Goal: Task Accomplishment & Management: Use online tool/utility

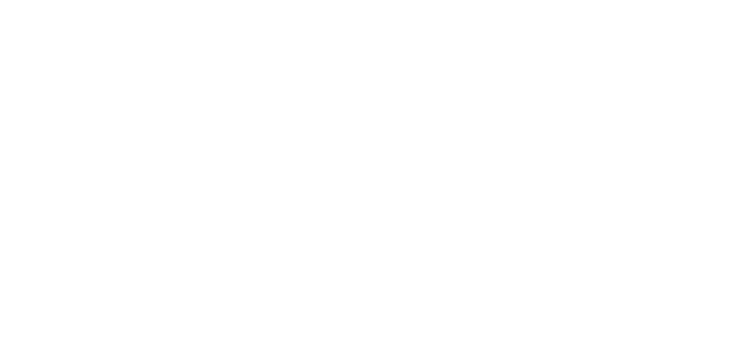
drag, startPoint x: 155, startPoint y: 347, endPoint x: 155, endPoint y: 339, distance: 8.0
click at [155, 347] on div at bounding box center [368, 174] width 737 height 349
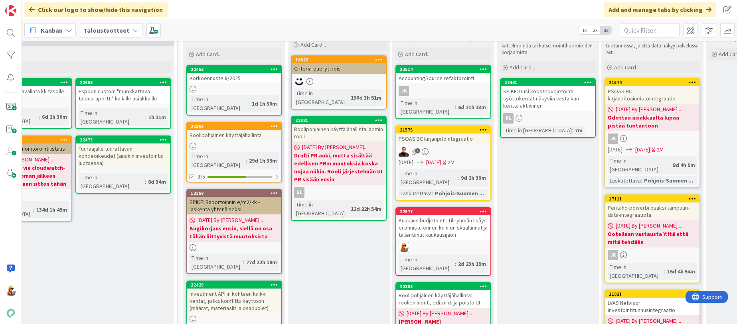
scroll to position [57, 819]
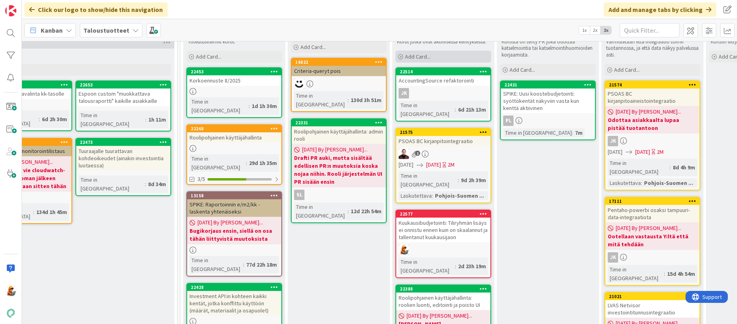
click at [415, 55] on span "Add Card..." at bounding box center [418, 56] width 26 height 7
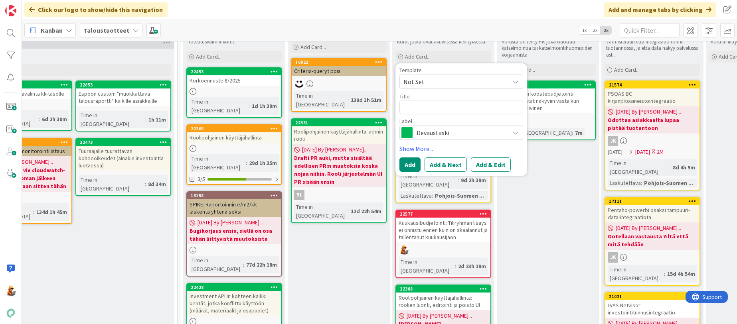
type textarea "x"
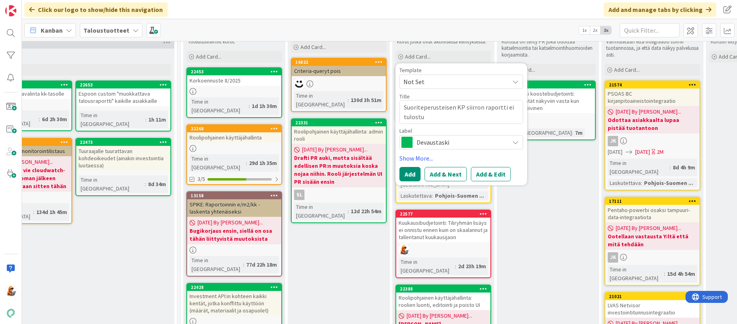
type textarea "Suoriteperusteisen KP siirron raportti ei tulostu"
click at [436, 138] on span "Devaustaski" at bounding box center [460, 142] width 89 height 11
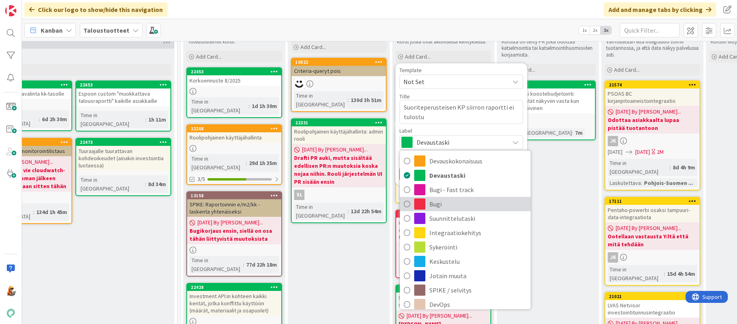
click at [436, 199] on span "Bugi" at bounding box center [477, 204] width 97 height 12
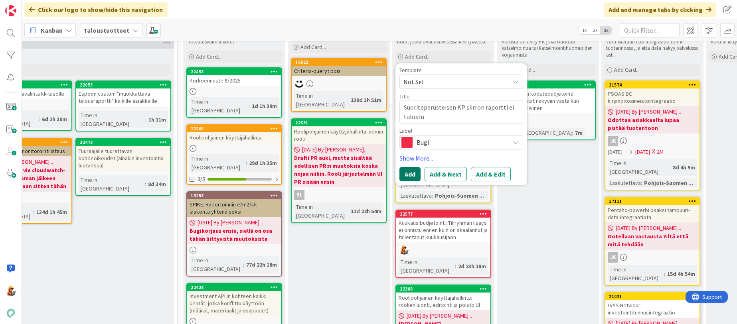
click at [414, 169] on button "Add" at bounding box center [409, 174] width 21 height 14
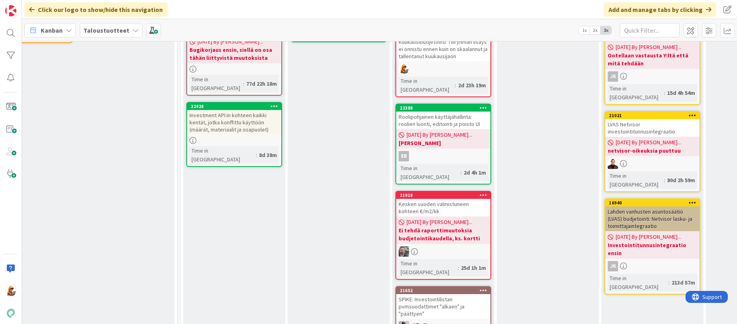
scroll to position [0, 819]
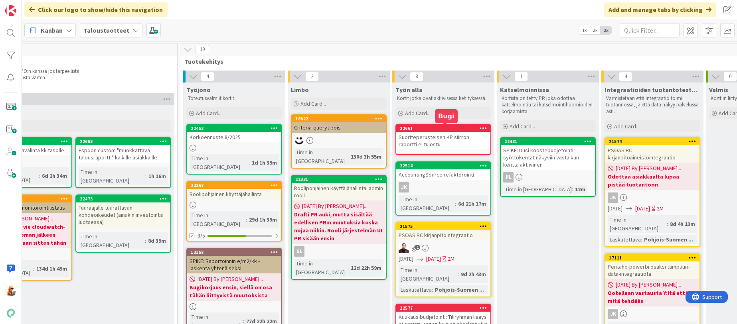
click at [426, 130] on div "22661" at bounding box center [445, 129] width 91 height 6
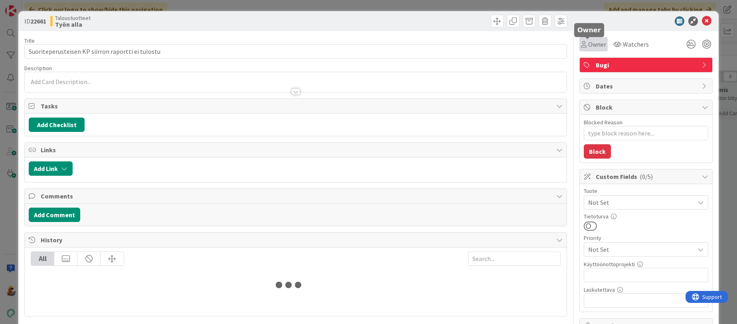
click at [591, 44] on span "Owner" at bounding box center [597, 44] width 18 height 10
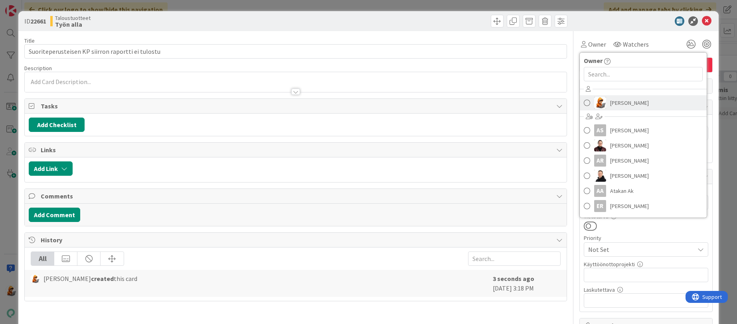
click at [610, 99] on span "Mika Hamunen" at bounding box center [629, 103] width 39 height 12
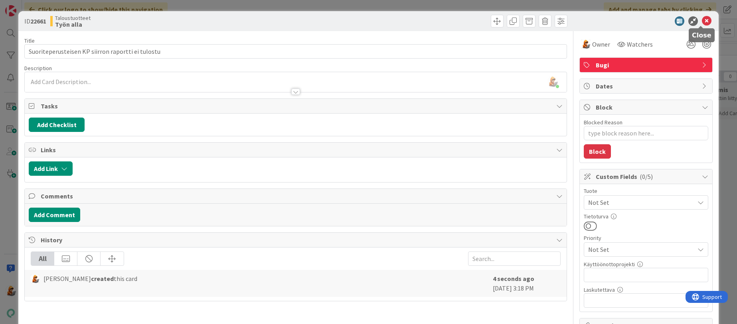
click at [701, 20] on icon at bounding box center [706, 21] width 10 height 10
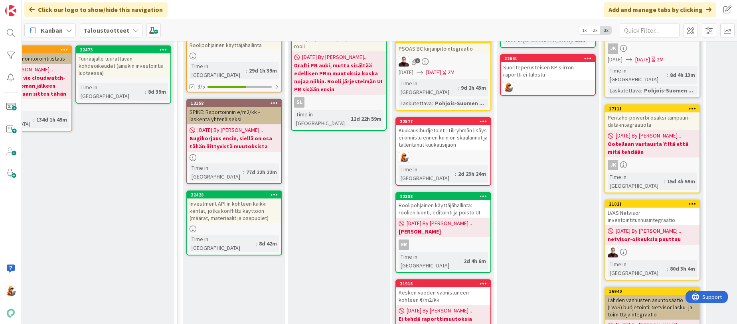
scroll to position [0, 819]
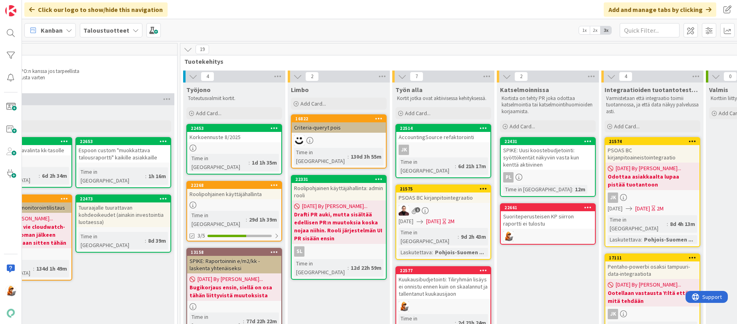
drag, startPoint x: 460, startPoint y: 136, endPoint x: 293, endPoint y: 0, distance: 214.9
click at [418, 111] on span "Add Card..." at bounding box center [418, 113] width 26 height 7
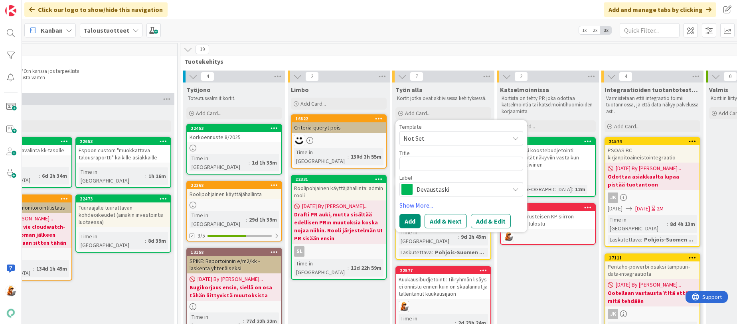
click at [434, 188] on span "Devaustaski" at bounding box center [460, 189] width 89 height 11
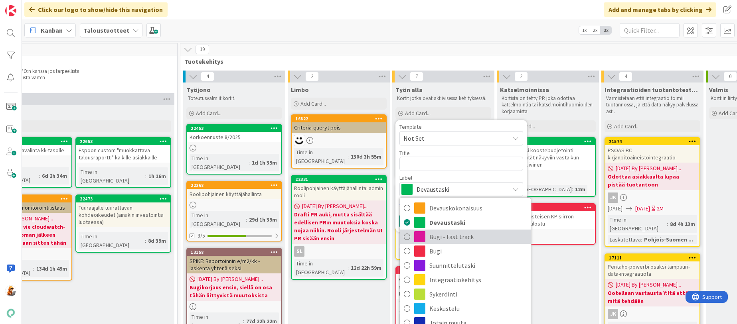
click at [440, 208] on span "Bugi - Fast track" at bounding box center [477, 237] width 97 height 12
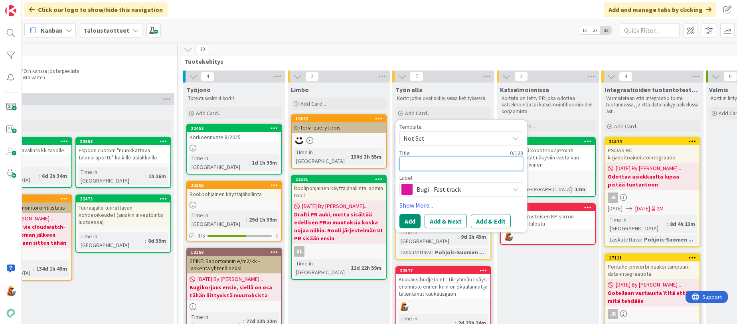
click at [434, 166] on textarea at bounding box center [461, 164] width 124 height 14
paste textarea "Espoonkruunu: Vuokranmääritysraportin tulostus PDF:N kohteittain hajoaa"
type textarea "x"
type textarea "Espoonkruunu: Vuokranmääritysraportin tulostus PDF:N kohteittain hajoaa"
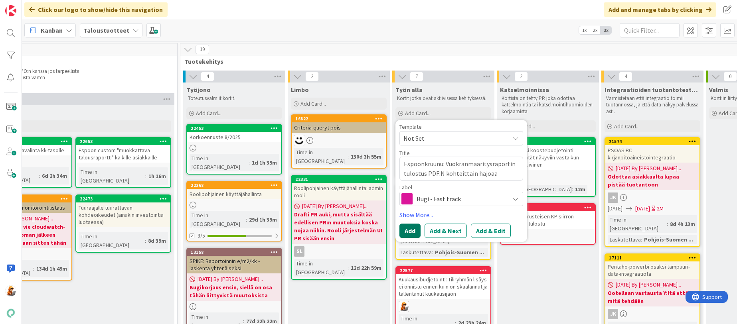
click at [415, 208] on button "Add" at bounding box center [409, 231] width 21 height 14
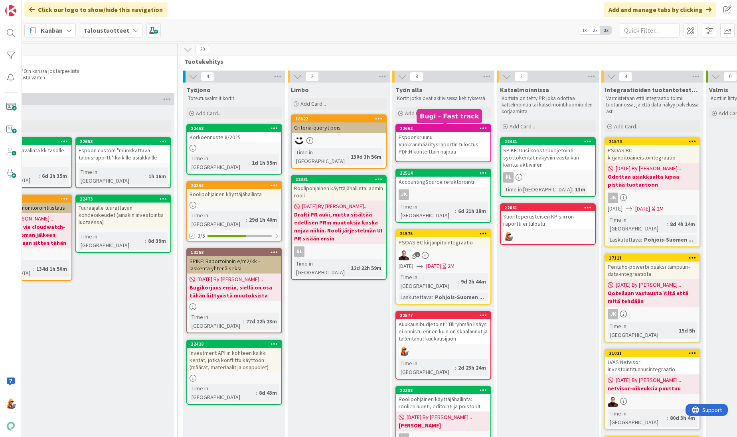
click at [414, 128] on div "22662" at bounding box center [445, 129] width 91 height 6
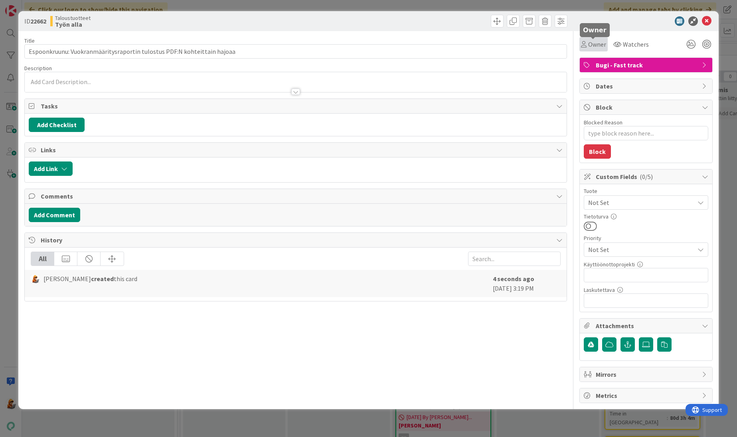
click at [603, 45] on span "Owner" at bounding box center [597, 44] width 18 height 10
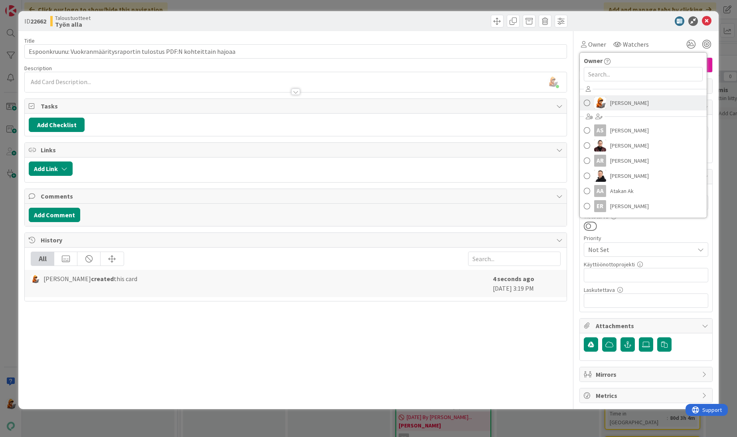
click at [604, 104] on img at bounding box center [600, 103] width 12 height 12
type textarea "x"
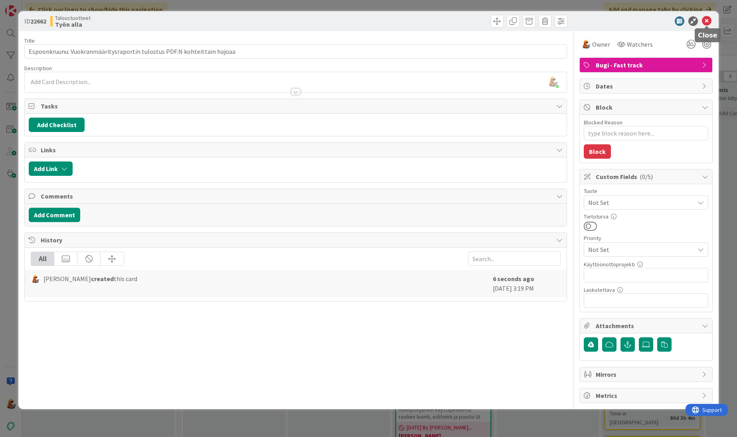
click at [707, 21] on icon at bounding box center [706, 21] width 10 height 10
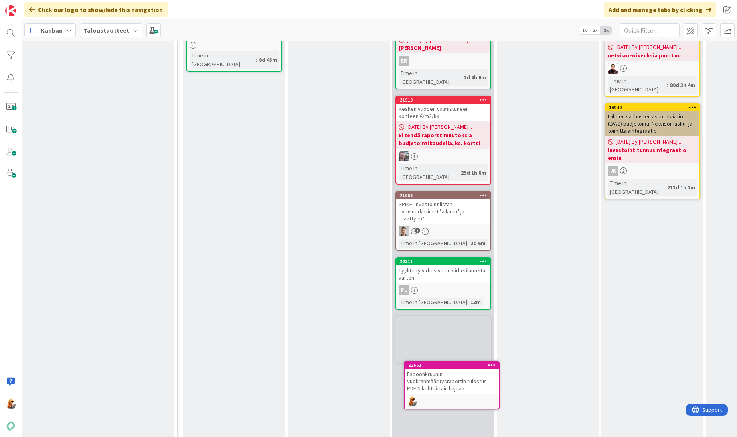
scroll to position [354, 819]
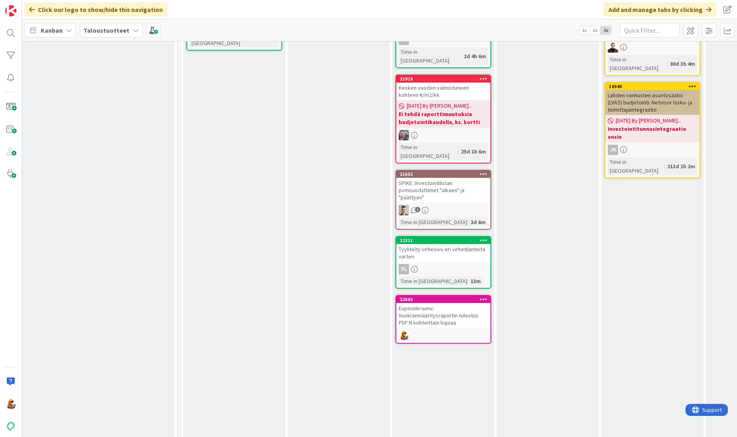
drag, startPoint x: 426, startPoint y: 128, endPoint x: 302, endPoint y: 0, distance: 178.5
